Goal: Information Seeking & Learning: Learn about a topic

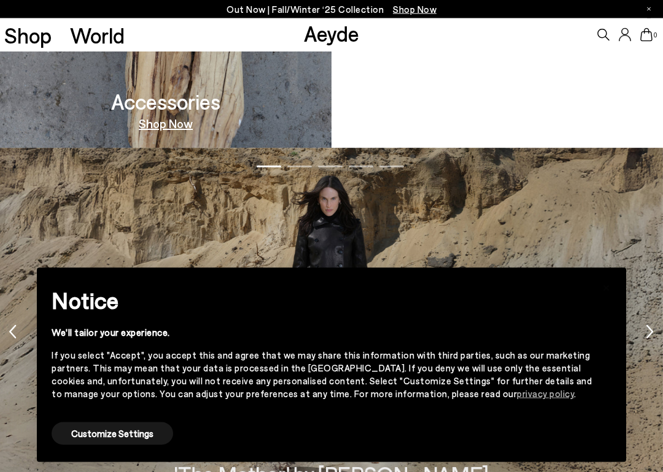
scroll to position [1283, 0]
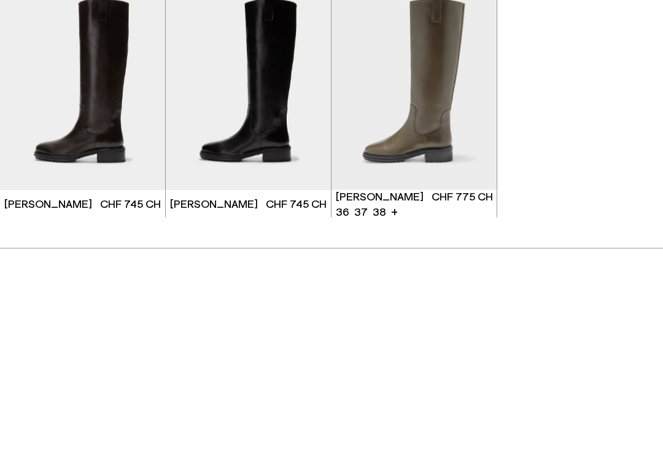
type input "****"
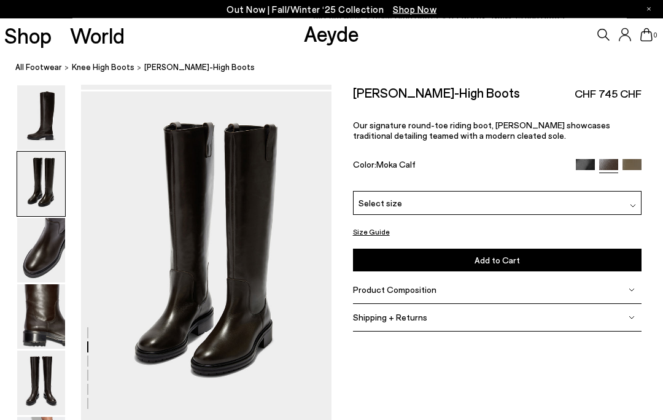
scroll to position [336, 0]
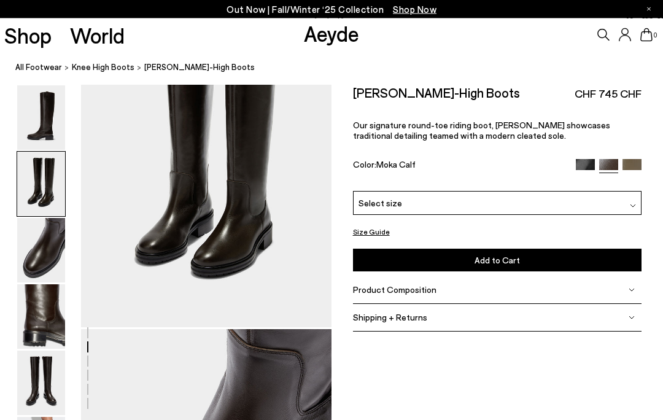
click at [56, 141] on img at bounding box center [41, 118] width 48 height 64
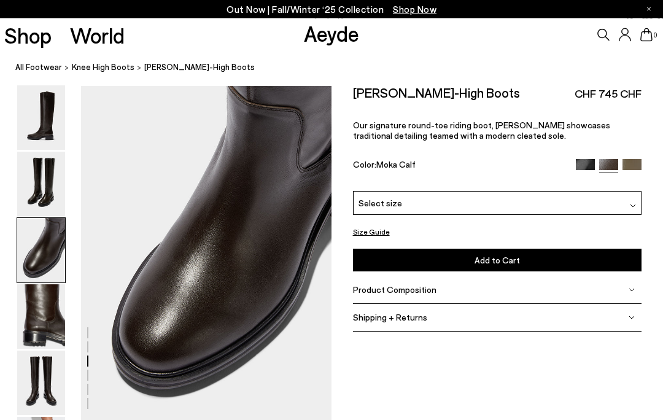
scroll to position [671, 0]
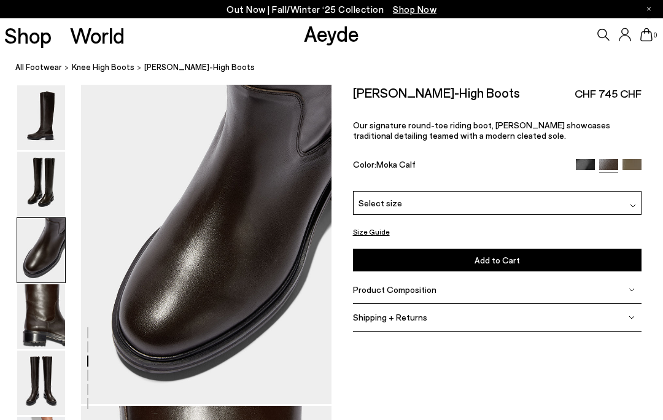
click at [45, 188] on img at bounding box center [41, 184] width 48 height 64
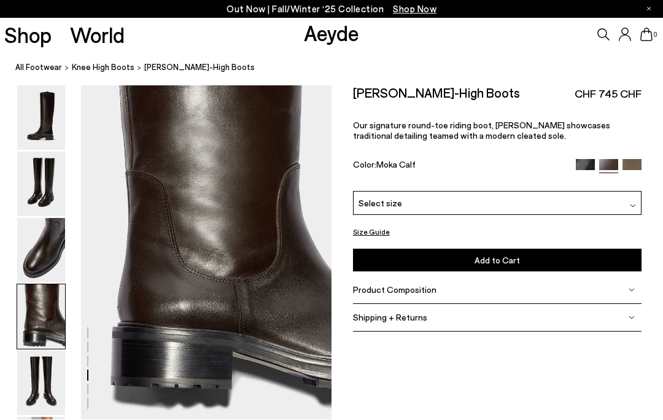
scroll to position [1007, 0]
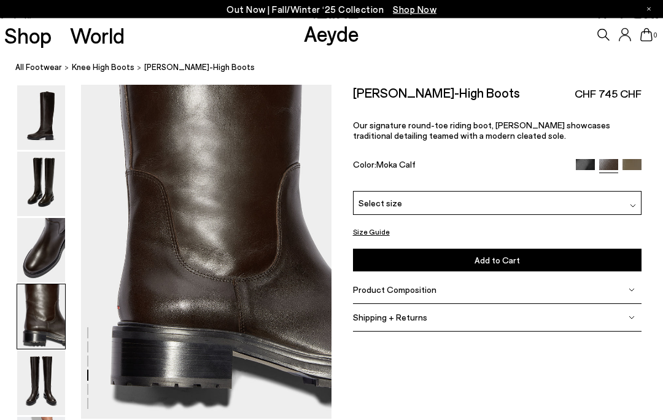
click at [141, 372] on div at bounding box center [165, 84] width 331 height 2012
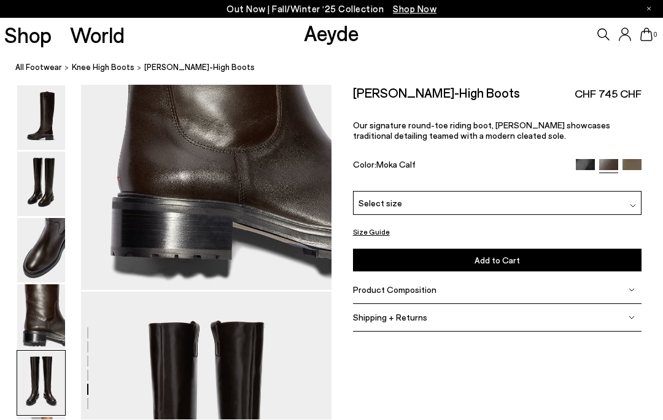
click at [47, 244] on img at bounding box center [41, 250] width 48 height 64
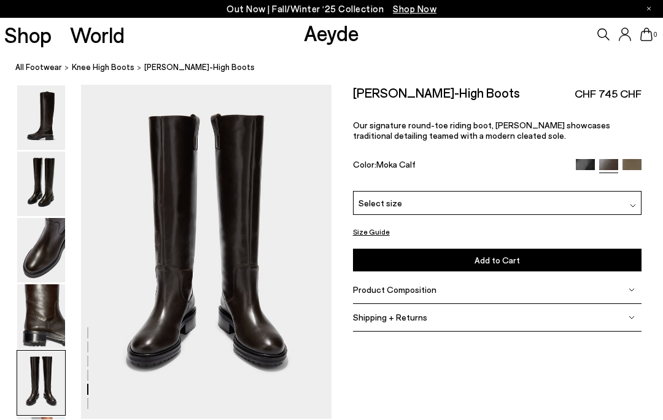
scroll to position [1343, 0]
